Goal: Task Accomplishment & Management: Use online tool/utility

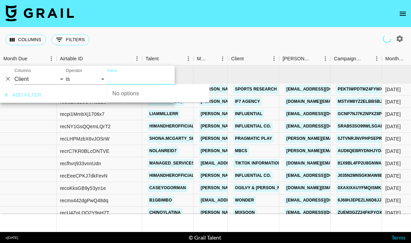
select select "clientId"
type input "tidal"
click at [225, 37] on div "Columns 0 Filters + Booking" at bounding box center [205, 39] width 411 height 25
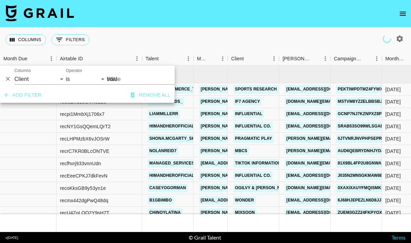
click at [398, 37] on icon "button" at bounding box center [399, 38] width 7 height 7
select select "[DATE]"
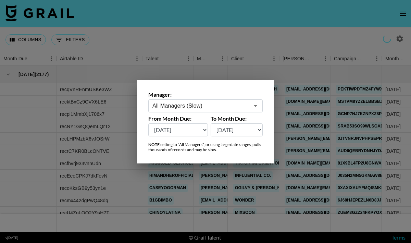
click at [228, 102] on input "All Managers (Slow)" at bounding box center [200, 106] width 97 height 8
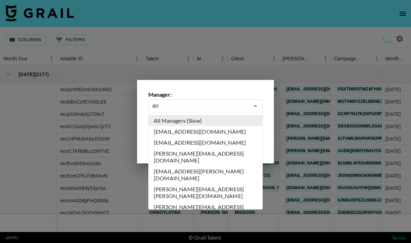
type input "a"
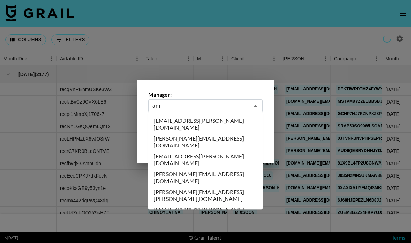
type input "a"
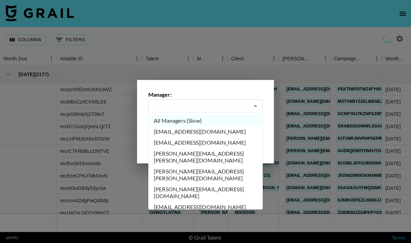
type input "All Managers (Slow)"
